Goal: Task Accomplishment & Management: Use online tool/utility

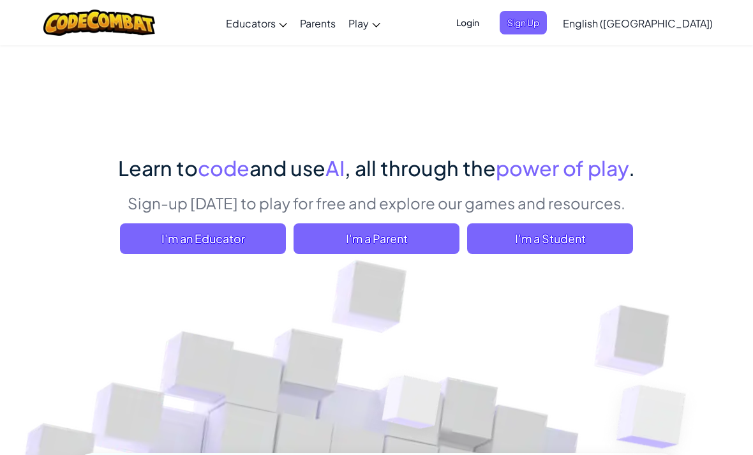
click at [603, 230] on span "I'm a Student" at bounding box center [550, 238] width 166 height 31
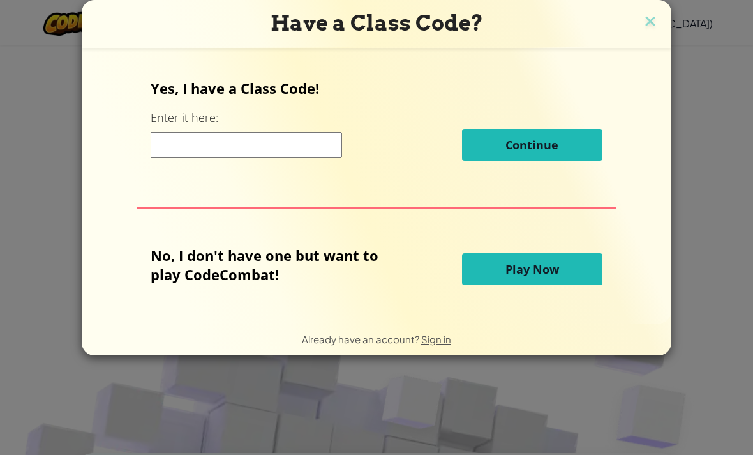
click at [291, 148] on input at bounding box center [246, 145] width 191 height 26
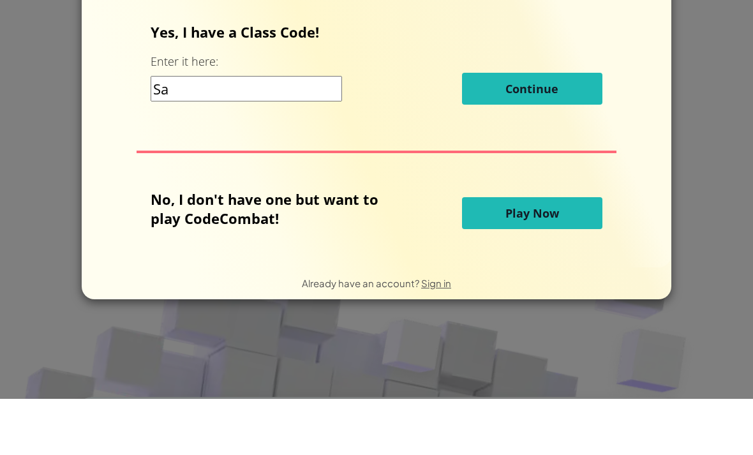
type input "S"
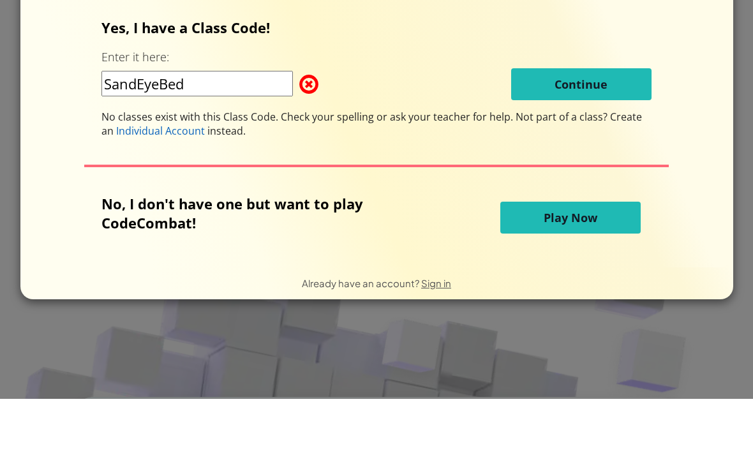
type input "SandEyeBed"
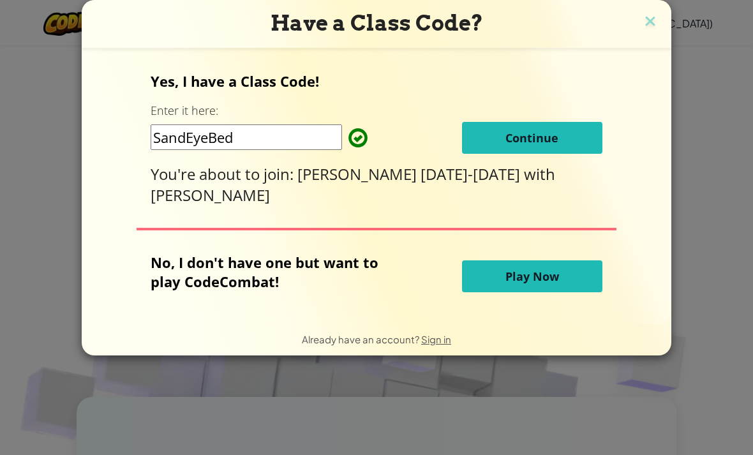
click at [563, 280] on button "Play Now" at bounding box center [532, 276] width 140 height 32
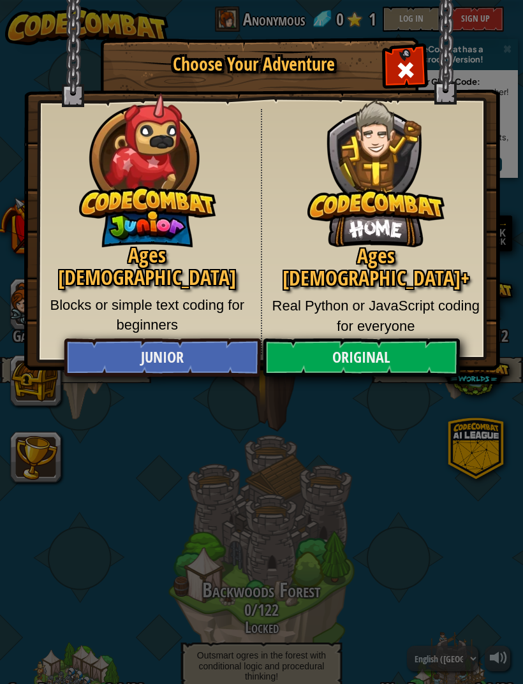
click at [235, 454] on div "Choose Your Adventure Ages [DEMOGRAPHIC_DATA] Blocks or simple text coding for …" at bounding box center [261, 342] width 523 height 684
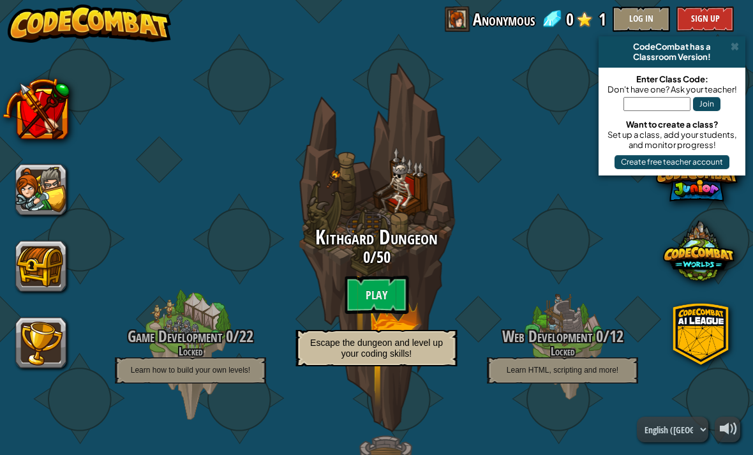
click at [39, 114] on button at bounding box center [35, 108] width 67 height 67
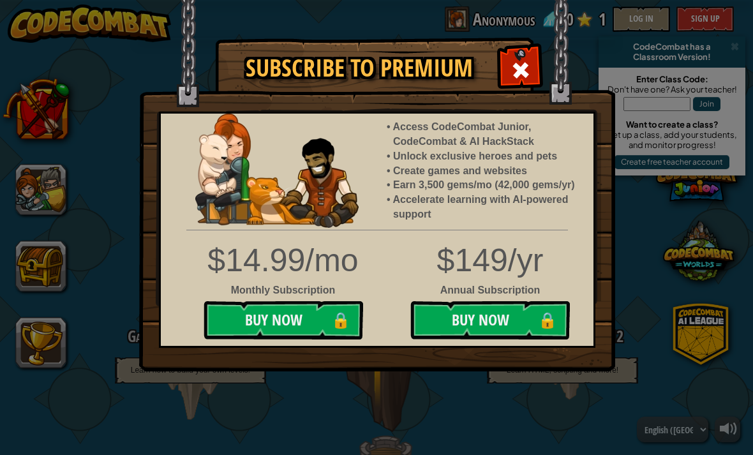
click at [520, 48] on img at bounding box center [377, 185] width 476 height 371
click at [45, 181] on div "Subscribe to Premium Access CodeCombat Junior, CodeCombat & AI HackStack Unlock…" at bounding box center [376, 227] width 753 height 455
click at [510, 70] on div at bounding box center [520, 68] width 40 height 40
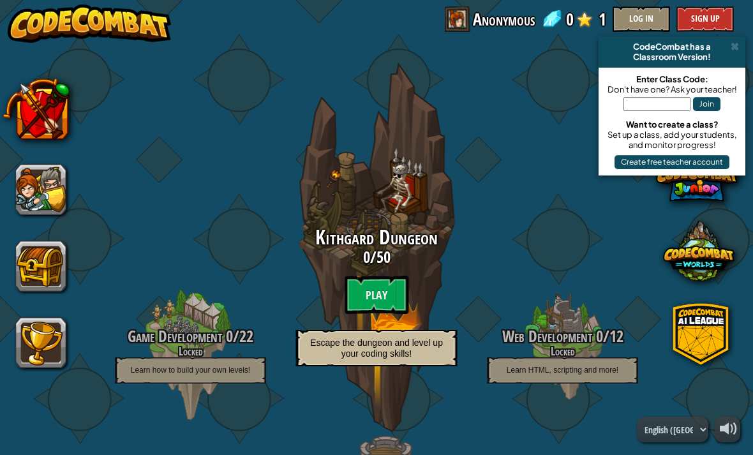
click at [57, 197] on button at bounding box center [40, 189] width 51 height 51
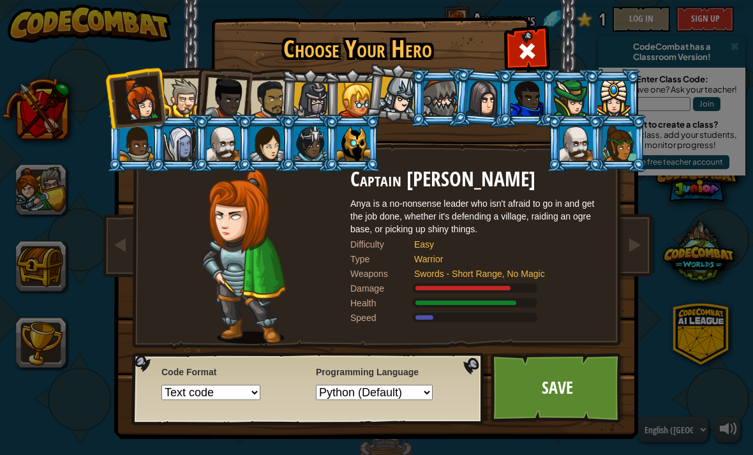
click at [366, 159] on div at bounding box center [353, 143] width 33 height 34
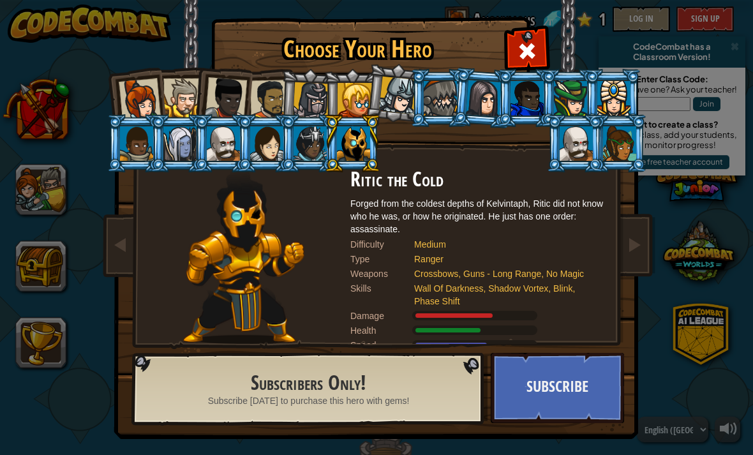
click at [175, 92] on div at bounding box center [182, 97] width 39 height 39
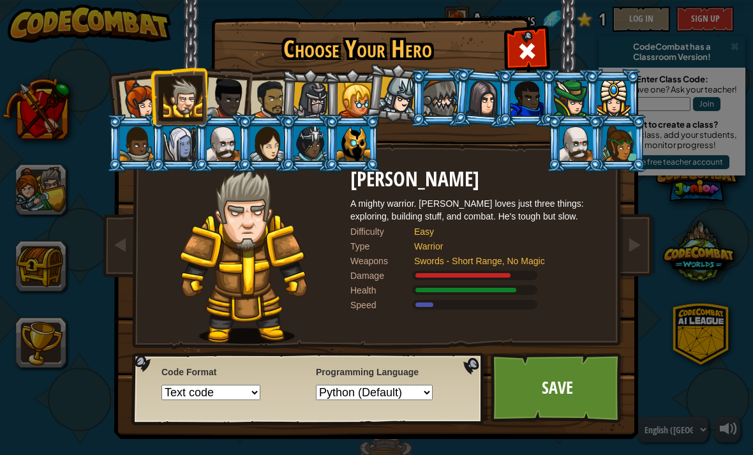
click at [225, 100] on div at bounding box center [226, 98] width 42 height 42
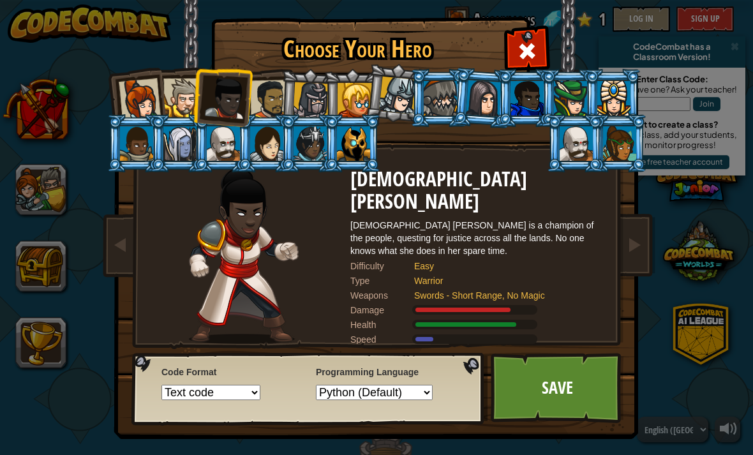
click at [151, 96] on div at bounding box center [140, 99] width 42 height 42
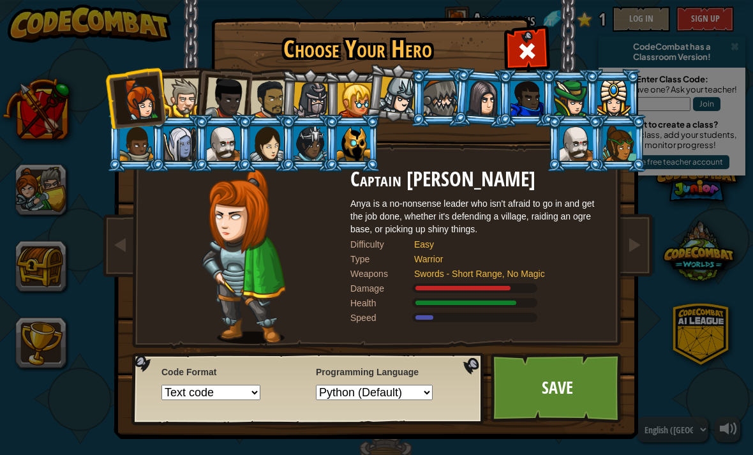
click at [542, 52] on div at bounding box center [527, 49] width 40 height 40
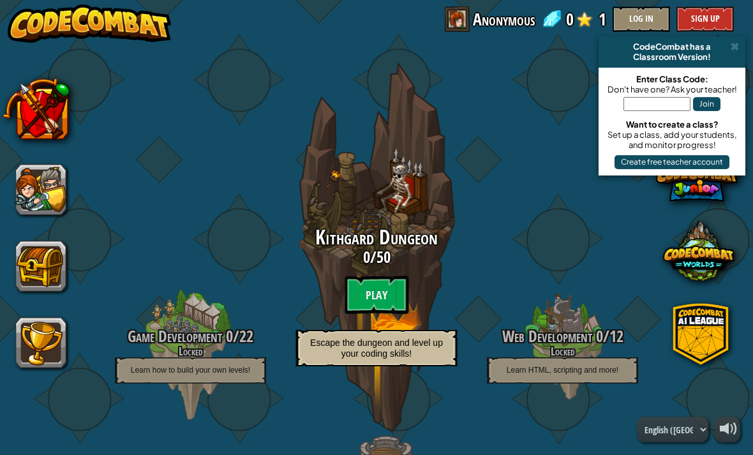
click at [399, 286] on btn "Play" at bounding box center [376, 295] width 64 height 38
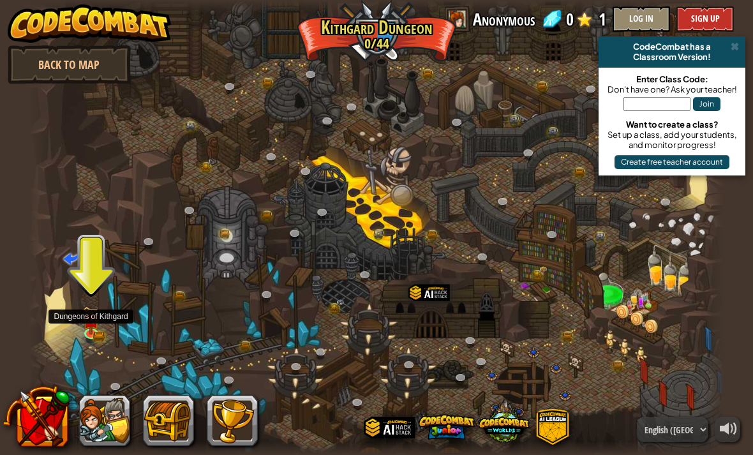
click at [90, 327] on img at bounding box center [91, 320] width 17 height 28
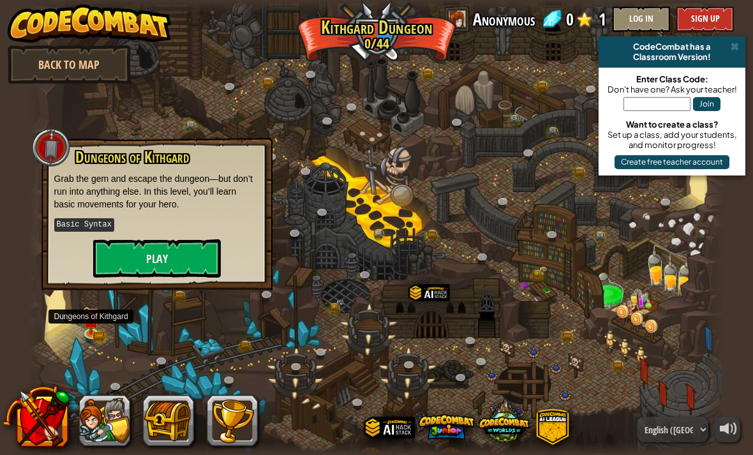
click at [162, 251] on button "Play" at bounding box center [157, 258] width 128 height 38
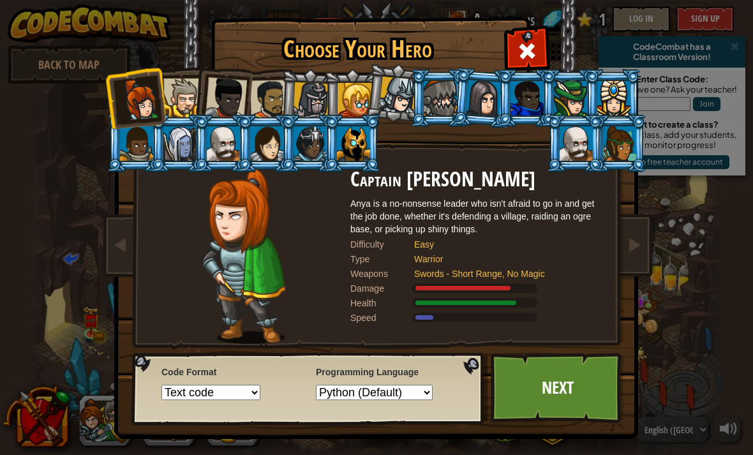
click at [559, 392] on link "Next" at bounding box center [557, 388] width 133 height 70
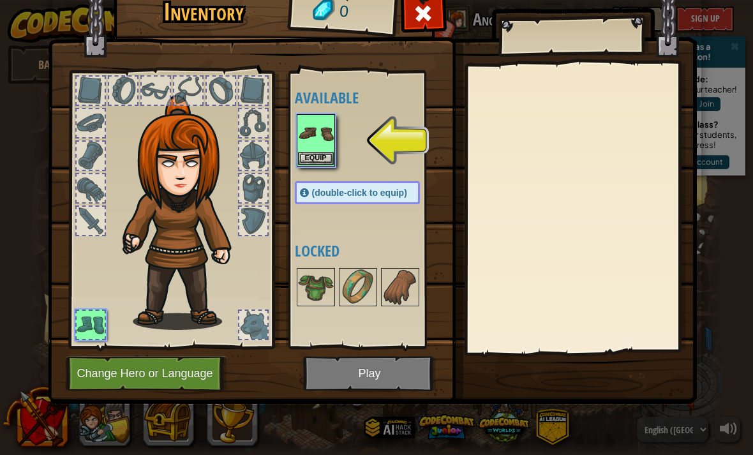
click at [309, 129] on img at bounding box center [316, 133] width 36 height 36
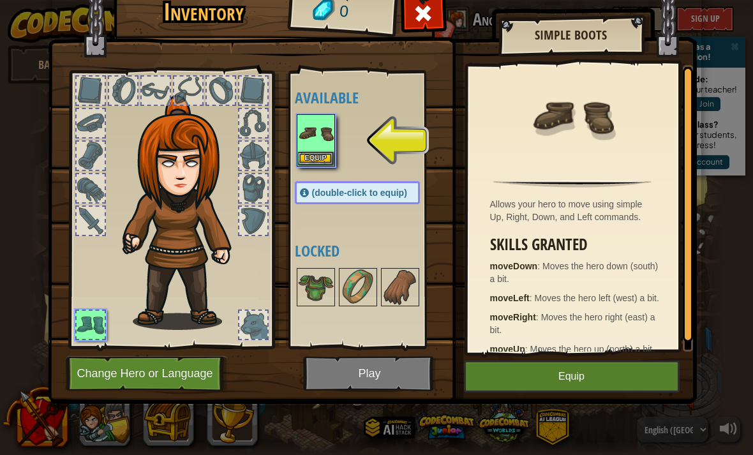
click at [557, 367] on button "Equip" at bounding box center [572, 376] width 216 height 32
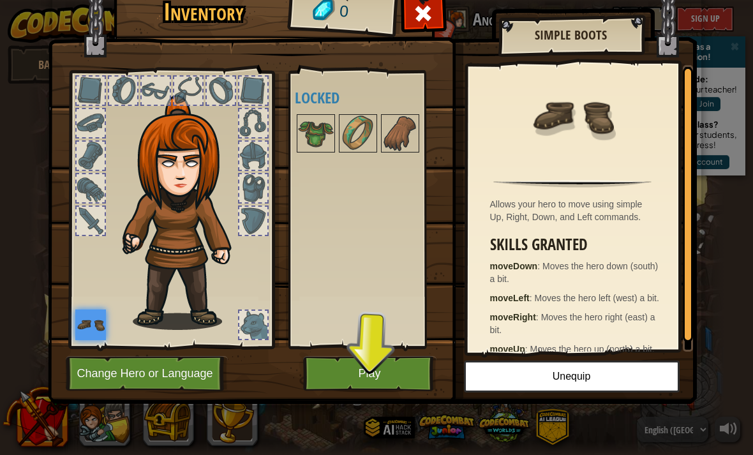
click at [159, 380] on button "Change Hero or Language" at bounding box center [147, 373] width 162 height 35
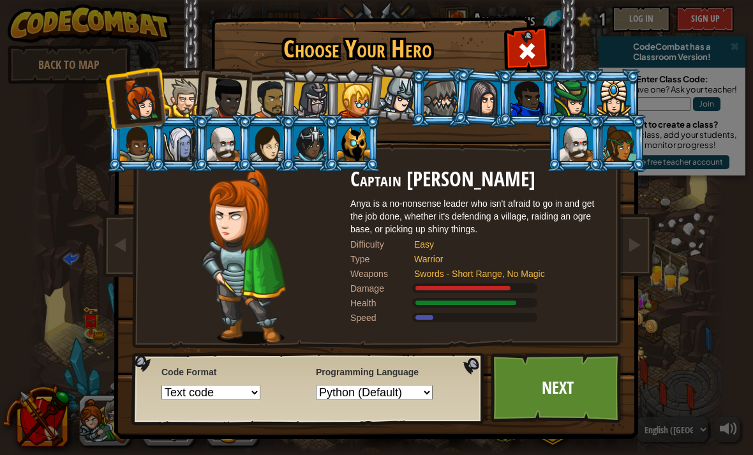
click at [158, 89] on div at bounding box center [140, 99] width 42 height 42
click at [179, 91] on div at bounding box center [182, 97] width 39 height 39
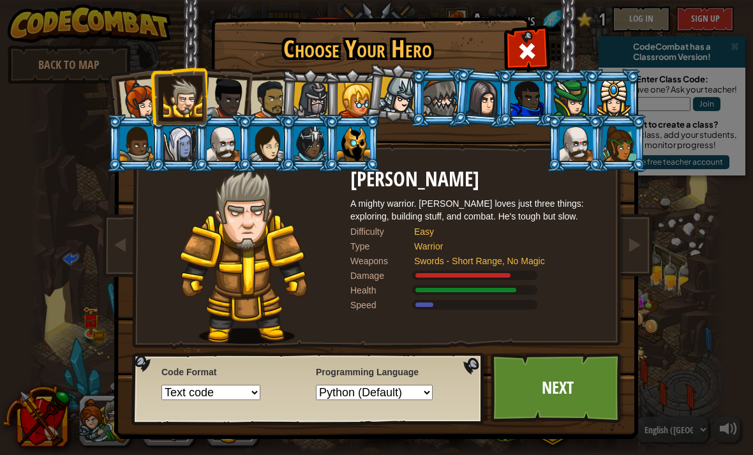
click at [307, 112] on div at bounding box center [311, 100] width 36 height 36
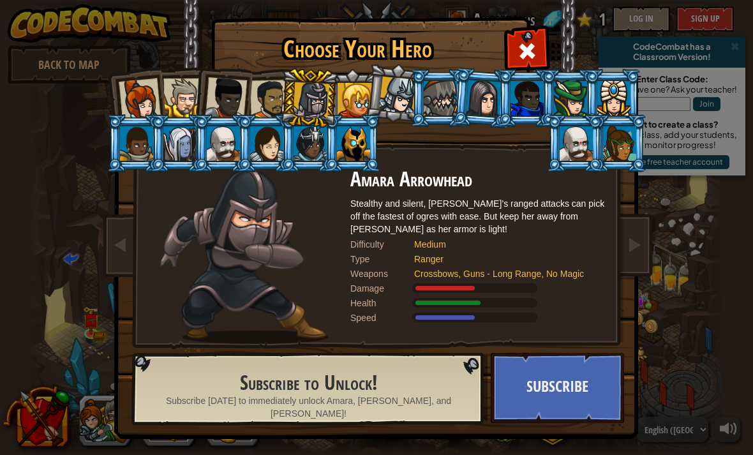
click at [264, 98] on div at bounding box center [270, 100] width 40 height 40
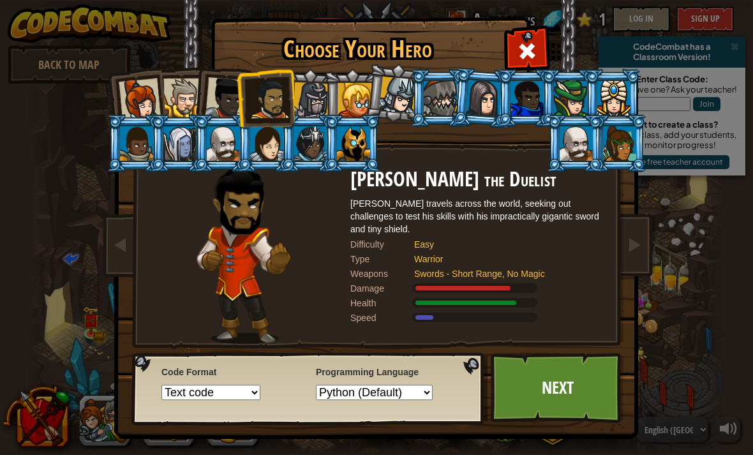
click at [561, 385] on link "Next" at bounding box center [557, 388] width 133 height 70
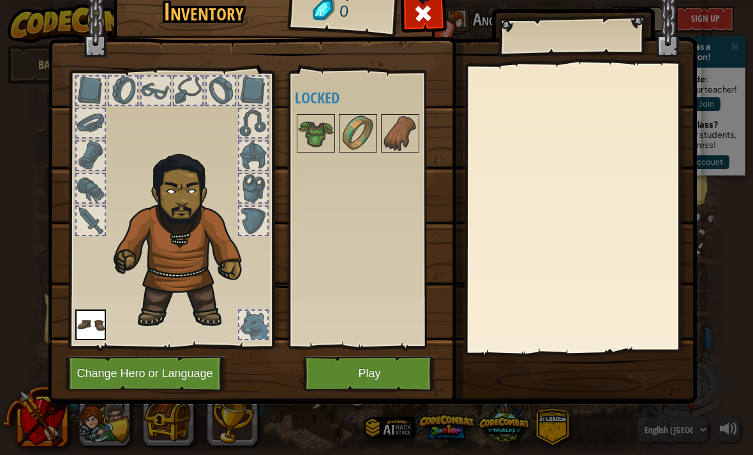
click at [390, 362] on button "Play" at bounding box center [369, 373] width 133 height 35
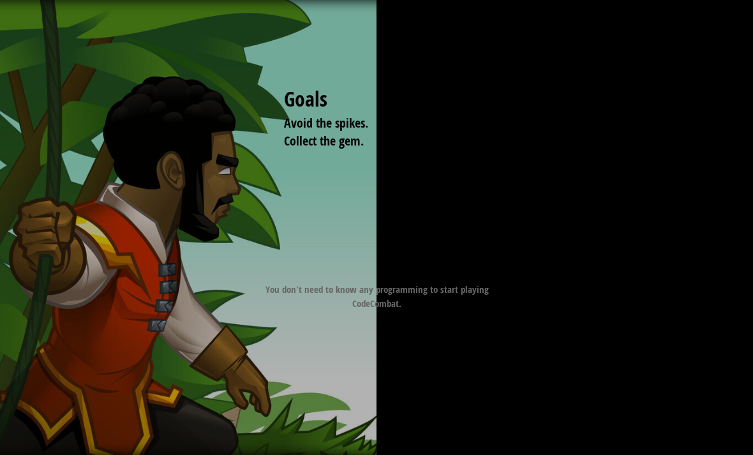
click at [376, 369] on div "Goals Avoid the spikes. Collect the gem. Start Level Error loading from server.…" at bounding box center [376, 227] width 753 height 455
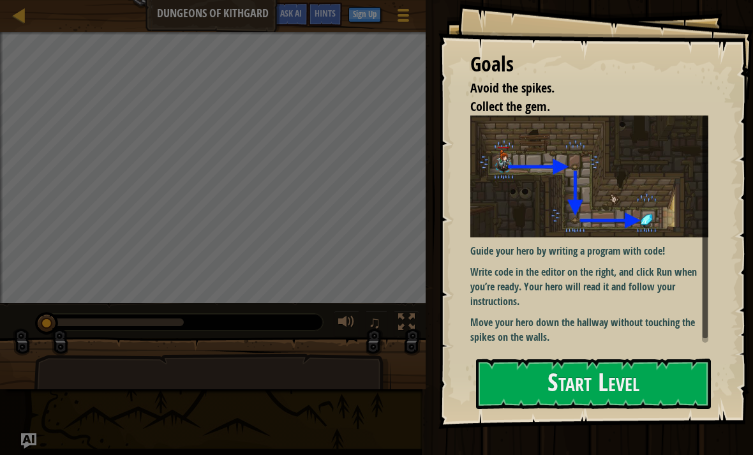
click at [565, 359] on button "Start Level" at bounding box center [593, 384] width 235 height 50
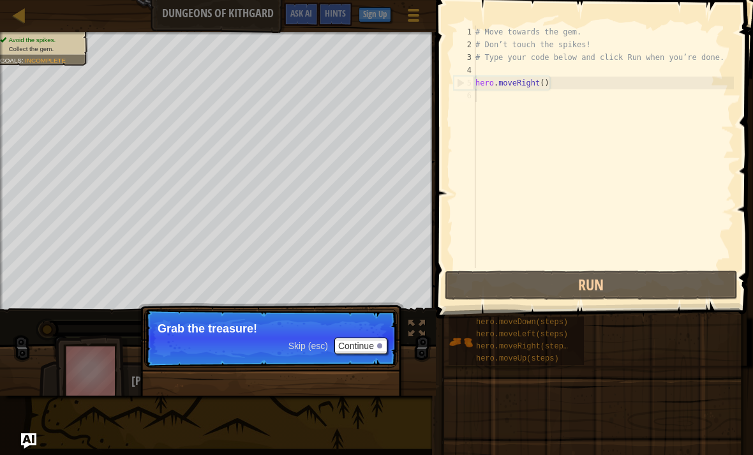
click at [374, 353] on button "Continue" at bounding box center [360, 345] width 53 height 17
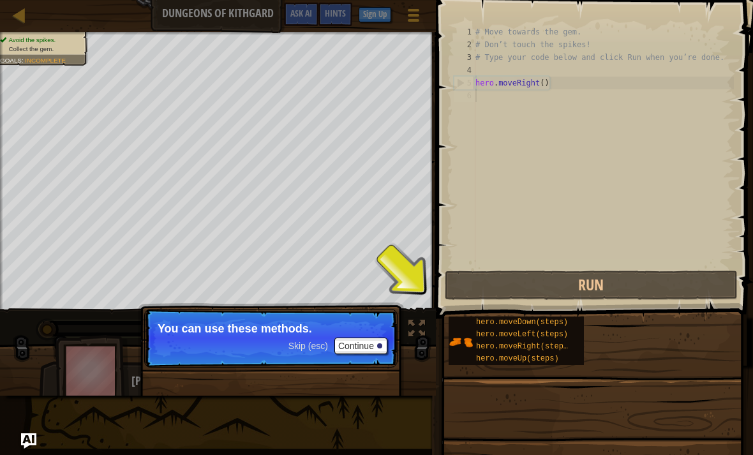
click at [529, 275] on button "Run" at bounding box center [591, 284] width 293 height 29
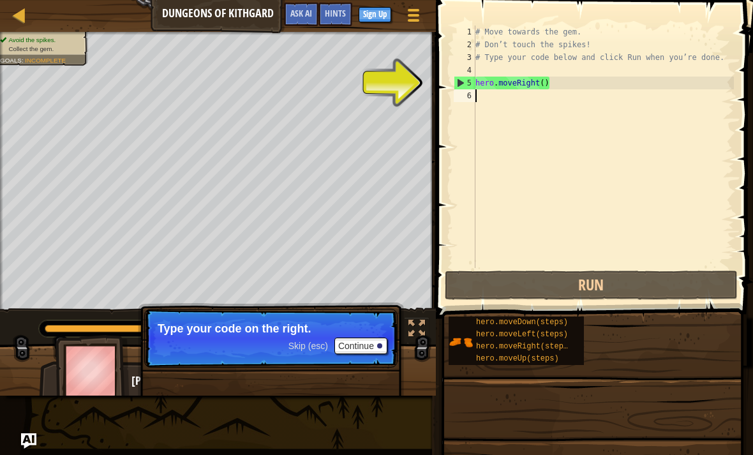
type textarea "hero.moveRight()"
click at [581, 265] on div "# Move towards the gem. # Don’t touch the spikes! # Type your code below and cl…" at bounding box center [603, 160] width 261 height 268
type textarea "o"
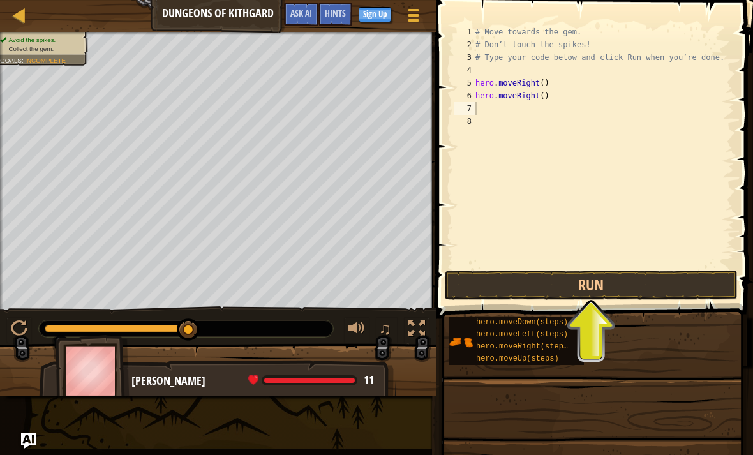
click at [607, 270] on button "Run" at bounding box center [591, 284] width 293 height 29
